Goal: Answer question/provide support

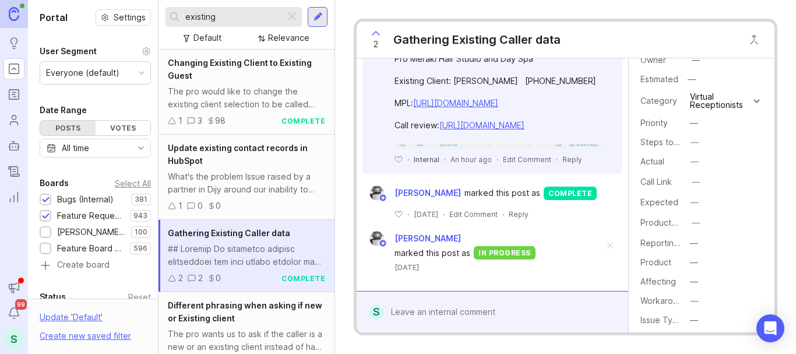
scroll to position [633, 0]
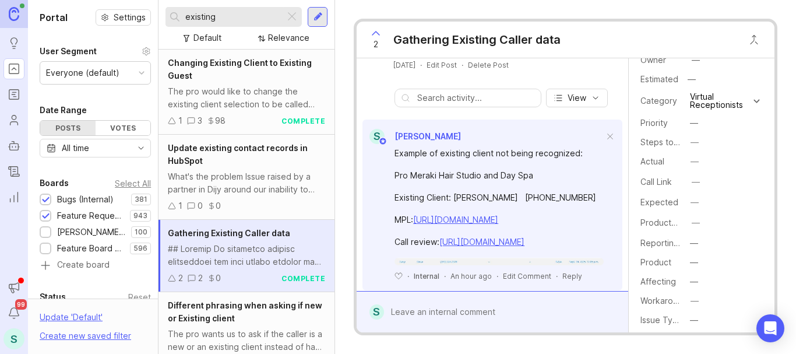
drag, startPoint x: 395, startPoint y: 153, endPoint x: 593, endPoint y: 237, distance: 215.3
click at [593, 237] on div "Example of existing client not being recognized: Pro Meraki Hair Studio and Day…" at bounding box center [499, 197] width 209 height 101
copy div "Example of existing client not being recognized: Pro Meraki Hair Studio and Day…"
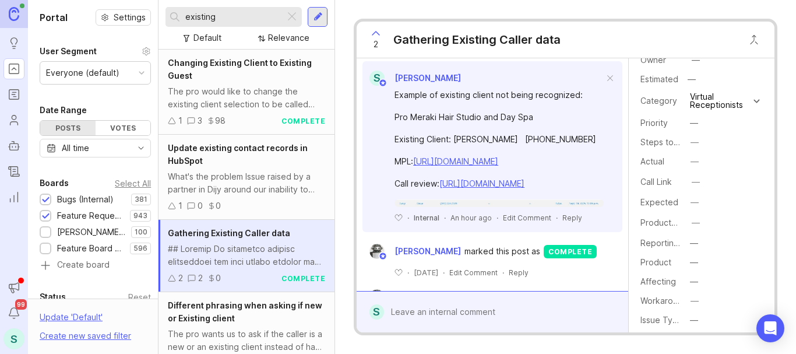
click at [566, 215] on div "Reply" at bounding box center [573, 218] width 20 height 10
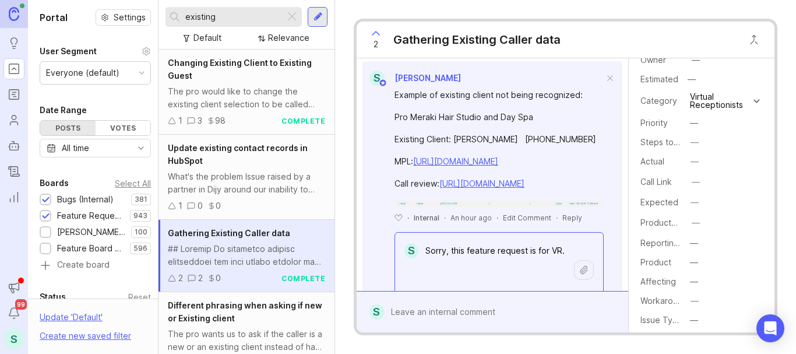
scroll to position [694, 0]
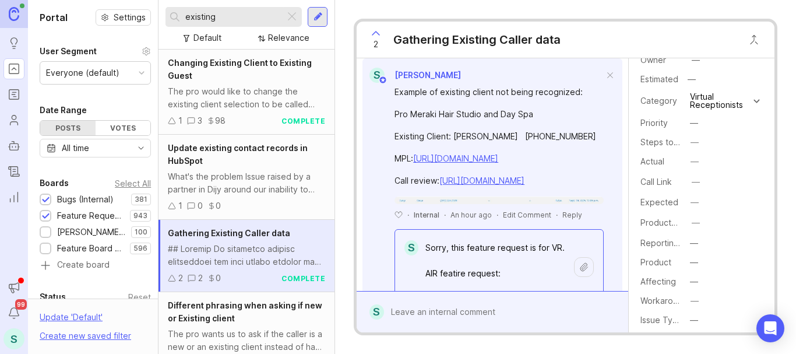
paste textarea "https://smithai.canny.io/admin/feedback/feedback-internal/p/air-recognize-calle…"
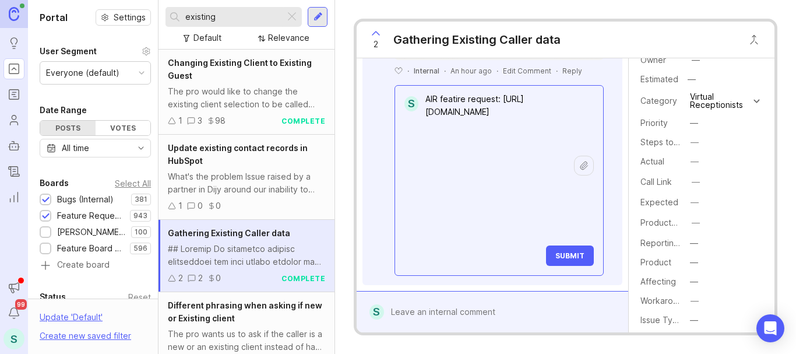
scroll to position [949, 0]
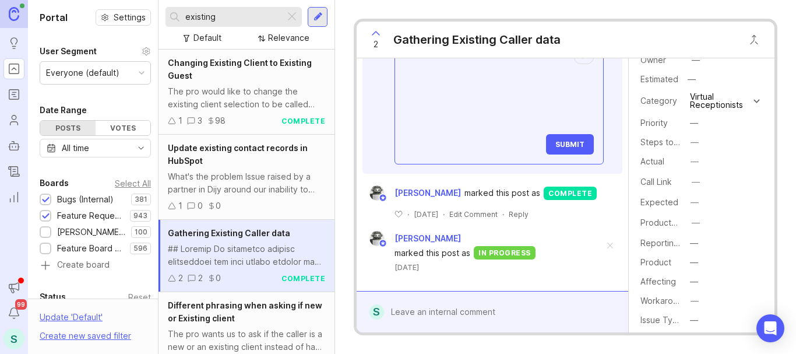
type textarea "Sorry, this feature request is for VR. AIR featire request: https://smithai.can…"
click at [560, 142] on span "Submit" at bounding box center [570, 144] width 29 height 9
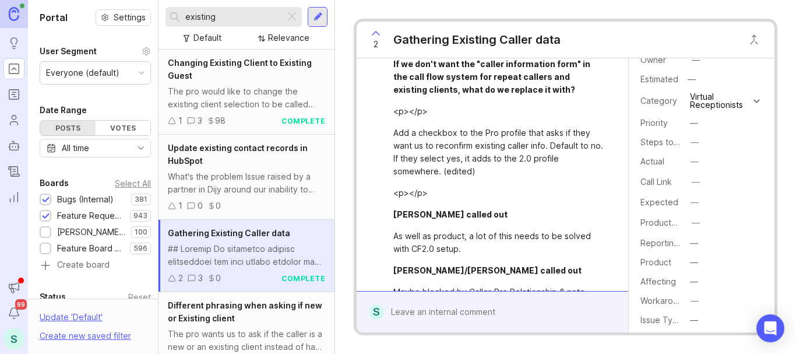
scroll to position [26, 0]
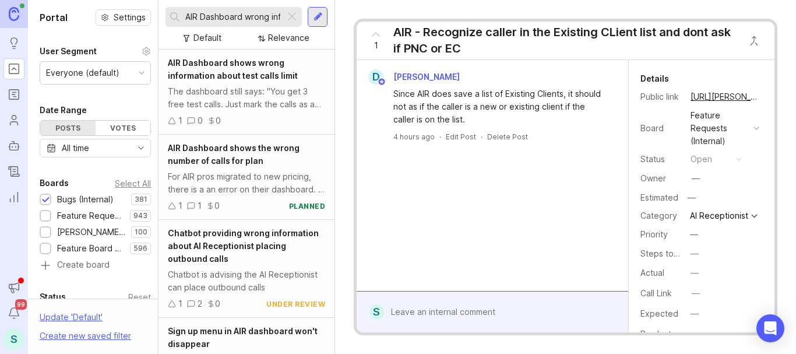
click at [374, 30] on icon at bounding box center [376, 34] width 14 height 14
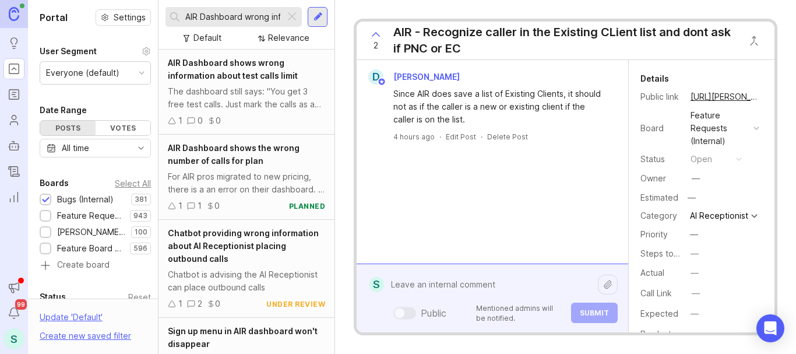
click at [451, 308] on div "Public Mentioned admins will be notified. Submit" at bounding box center [501, 298] width 234 height 50
paste textarea "Example of existing client not being recognized: Pro Meraki Hair Studio and Day…"
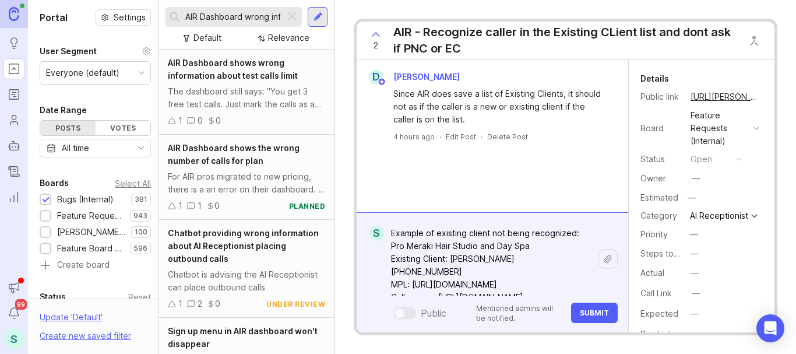
type textarea "Example of existing client not being recognized: Pro Meraki Hair Studio and Day…"
click at [612, 264] on div at bounding box center [608, 259] width 20 height 20
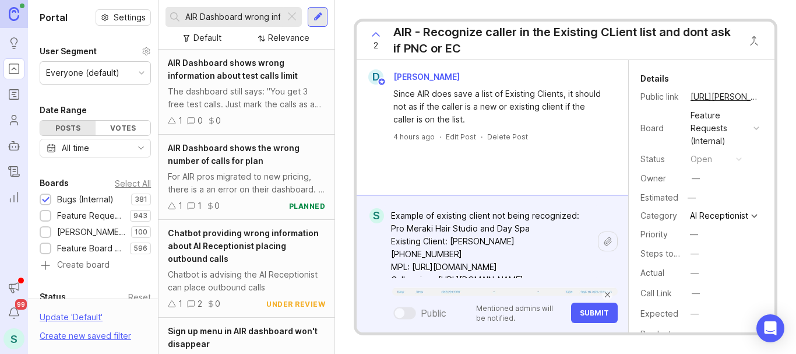
click at [593, 310] on span "Submit" at bounding box center [594, 312] width 29 height 9
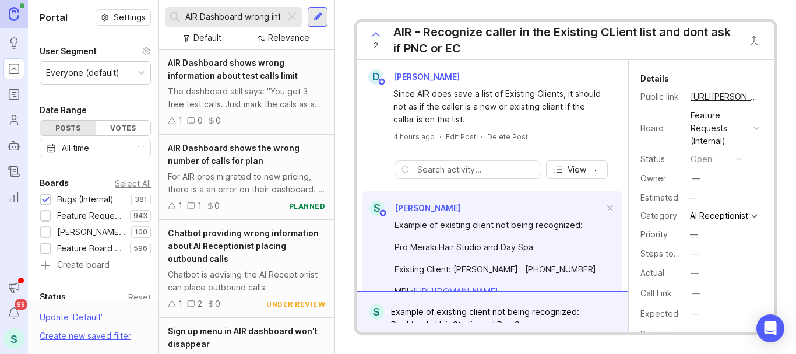
scroll to position [90, 0]
